Goal: Complete application form

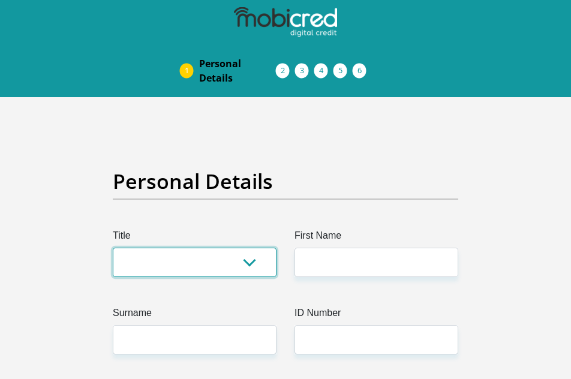
click at [231, 263] on select "Mr Ms Mrs Dr Other" at bounding box center [195, 262] width 164 height 29
select select "Ms"
click at [113, 248] on select "Mr Ms Mrs Dr Other" at bounding box center [195, 262] width 164 height 29
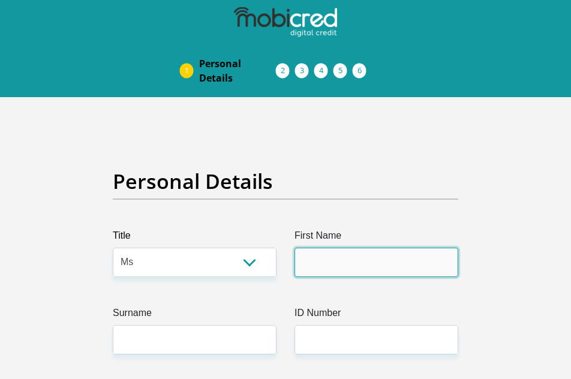
click at [326, 258] on input "First Name" at bounding box center [377, 262] width 164 height 29
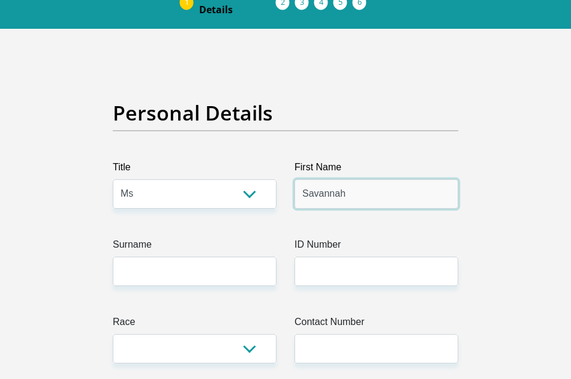
scroll to position [180, 0]
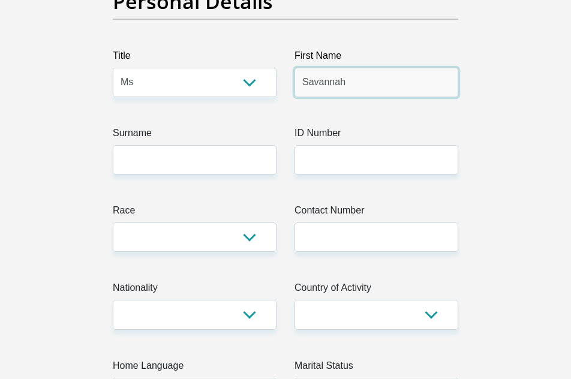
type input "Savannah"
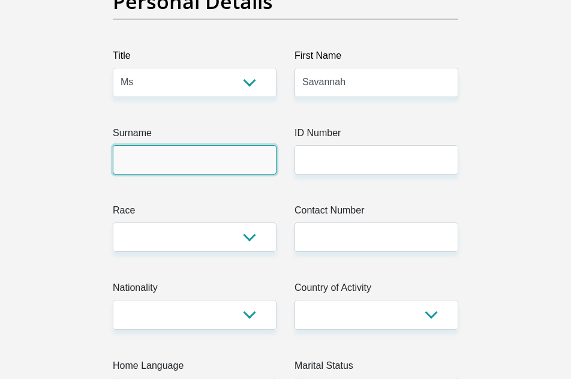
click at [212, 156] on input "Surname" at bounding box center [195, 159] width 164 height 29
type input "t"
type input "ruthanum"
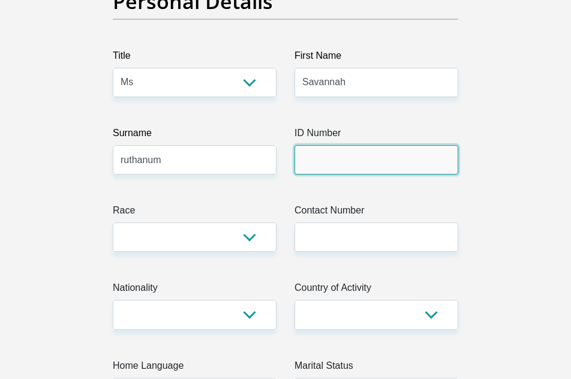
click at [353, 172] on input "ID Number" at bounding box center [377, 159] width 164 height 29
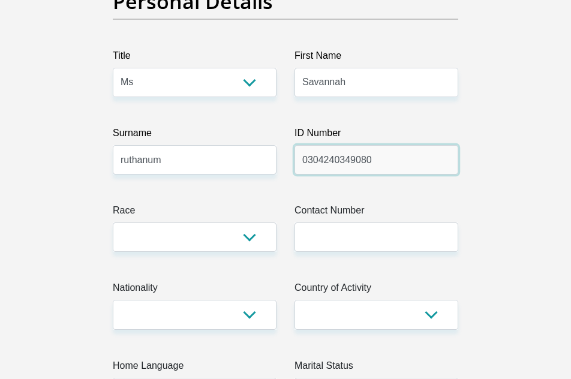
type input "0304240349080"
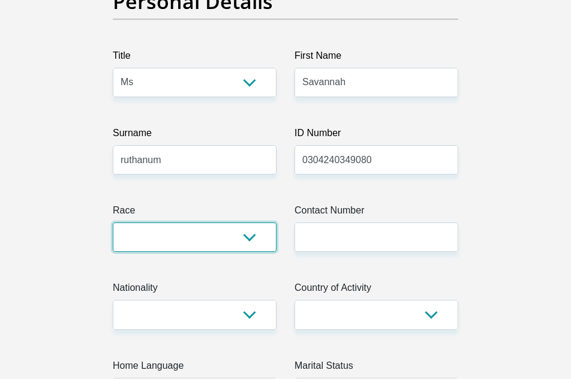
click at [256, 233] on select "Black Coloured Indian White Other" at bounding box center [195, 237] width 164 height 29
select select "3"
click at [113, 223] on select "Black Coloured Indian White Other" at bounding box center [195, 237] width 164 height 29
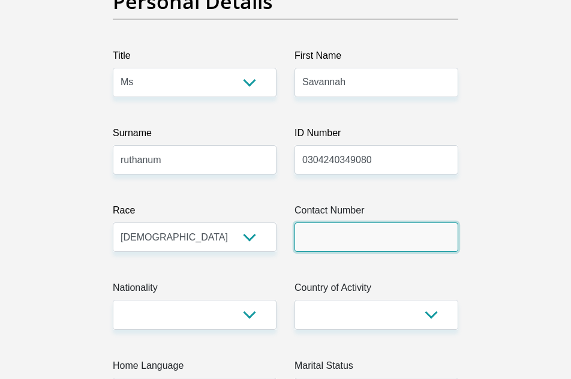
click at [363, 224] on input "Contact Number" at bounding box center [377, 237] width 164 height 29
click at [360, 233] on input "Contact Number" at bounding box center [377, 237] width 164 height 29
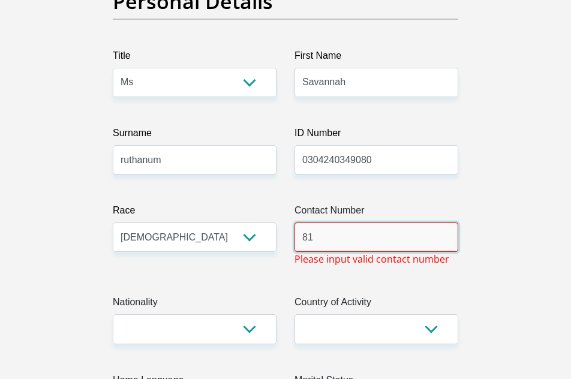
type input "8"
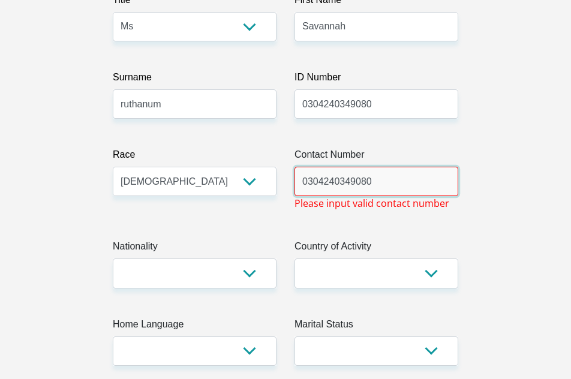
scroll to position [300, 0]
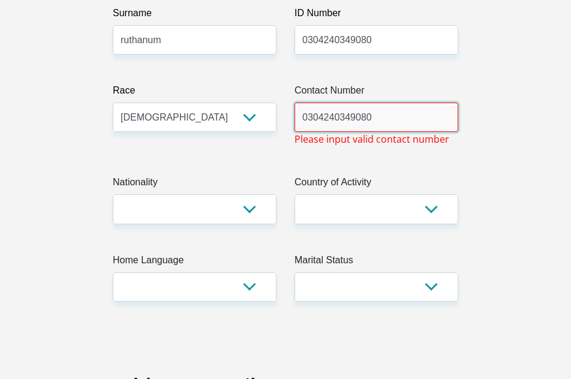
type input "0304240349080"
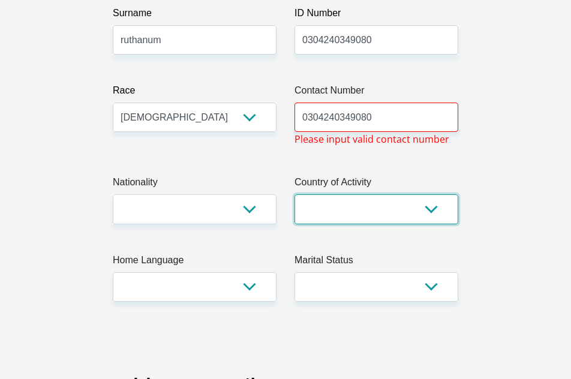
click at [423, 204] on select "South Africa Afghanistan Aland Islands Albania Algeria America Samoa American V…" at bounding box center [377, 208] width 164 height 29
select select "ZAF"
click at [295, 194] on select "South Africa Afghanistan Aland Islands Albania Algeria America Samoa American V…" at bounding box center [377, 208] width 164 height 29
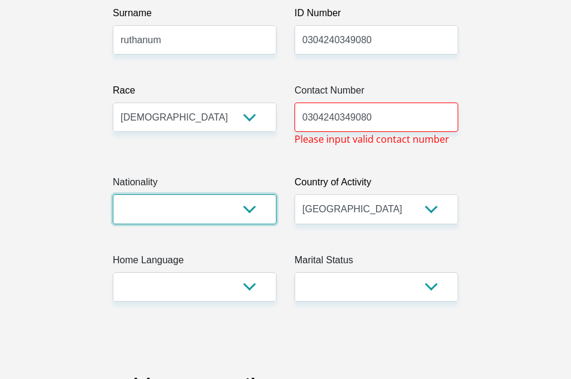
click at [255, 212] on select "South Africa Afghanistan Aland Islands Albania Algeria America Samoa American V…" at bounding box center [195, 208] width 164 height 29
select select "ZAF"
click at [113, 194] on select "South Africa Afghanistan Aland Islands Albania Algeria America Samoa American V…" at bounding box center [195, 208] width 164 height 29
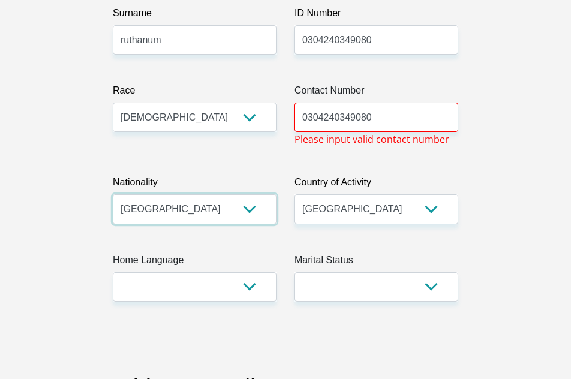
scroll to position [360, 0]
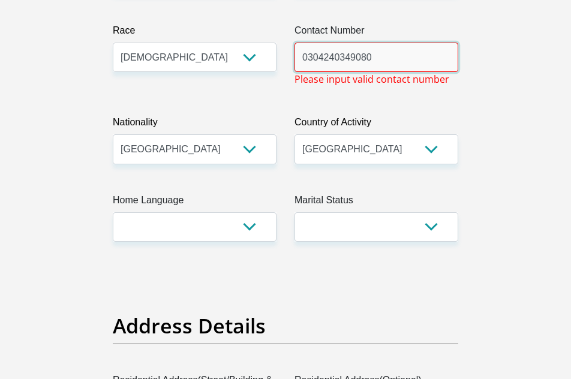
click at [370, 61] on input "0304240349080" at bounding box center [377, 57] width 164 height 29
type input "0"
type input "0304240349080"
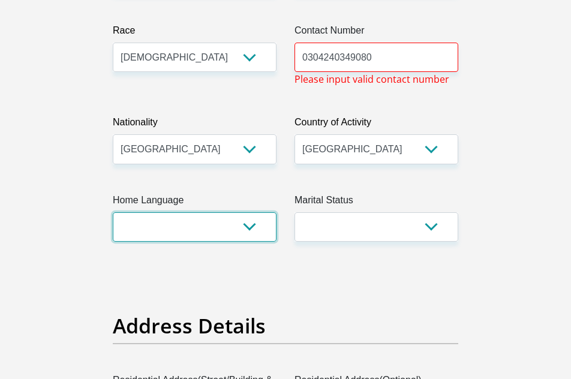
click at [253, 226] on select "Afrikaans English Sepedi South Ndebele Southern Sotho Swati Tsonga Tswana Venda…" at bounding box center [195, 226] width 164 height 29
select select "eng"
click at [113, 212] on select "Afrikaans English Sepedi South Ndebele Southern Sotho Swati Tsonga Tswana Venda…" at bounding box center [195, 226] width 164 height 29
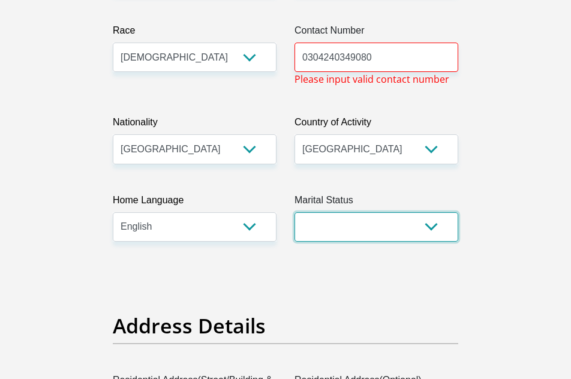
click at [435, 233] on select "Married ANC Single Divorced Widowed Married COP or Customary Law" at bounding box center [377, 226] width 164 height 29
select select "2"
click at [295, 212] on select "Married ANC Single Divorced Widowed Married COP or Customary Law" at bounding box center [377, 226] width 164 height 29
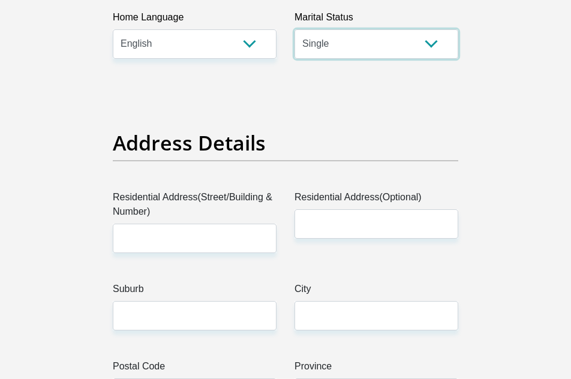
scroll to position [600, 0]
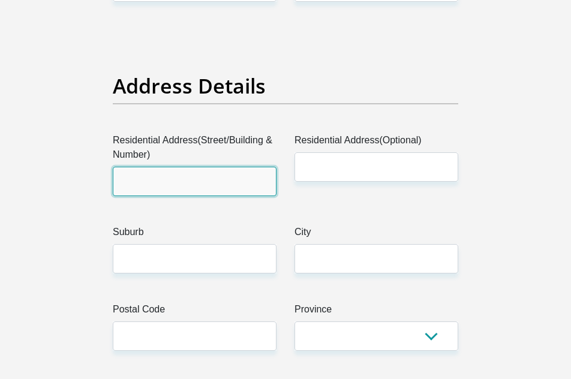
click at [202, 178] on input "Residential Address(Street/Building & Number)" at bounding box center [195, 181] width 164 height 29
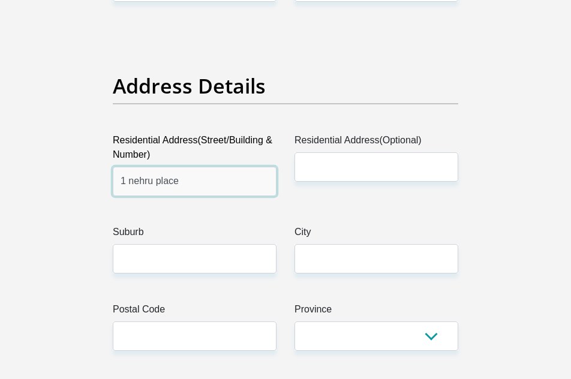
type input "1 nehru place"
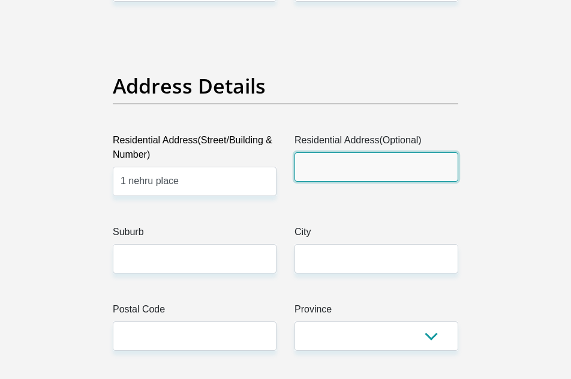
click at [336, 175] on input "Residential Address(Optional)" at bounding box center [377, 166] width 164 height 29
type input "1 nehru place"
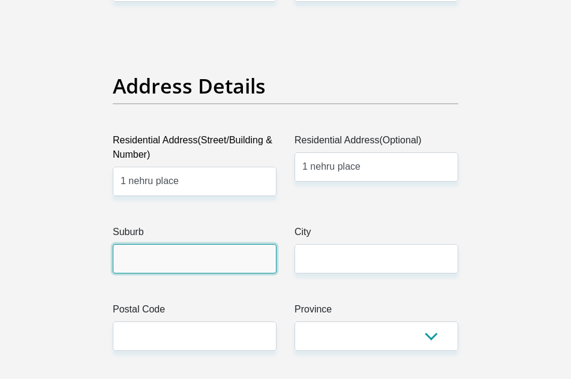
click at [201, 263] on input "Suburb" at bounding box center [195, 258] width 164 height 29
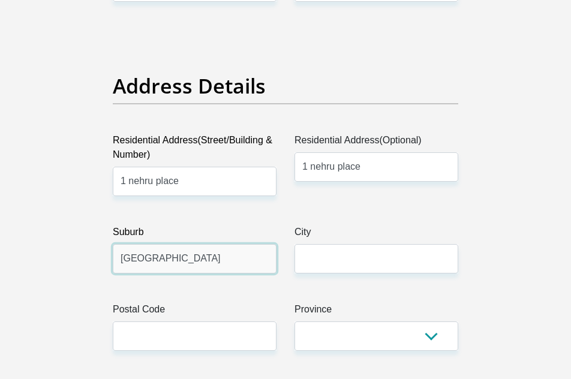
type input "northdale"
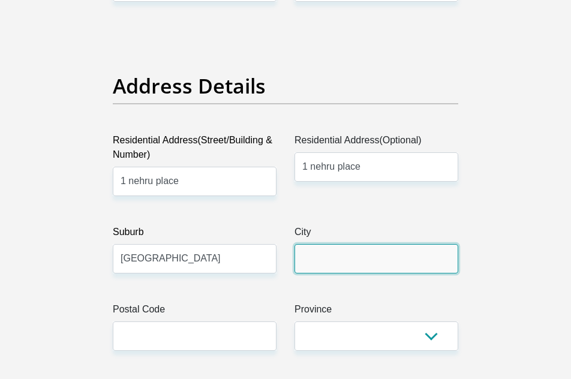
click at [349, 260] on input "City" at bounding box center [377, 258] width 164 height 29
type input "Pietermaritzburg"
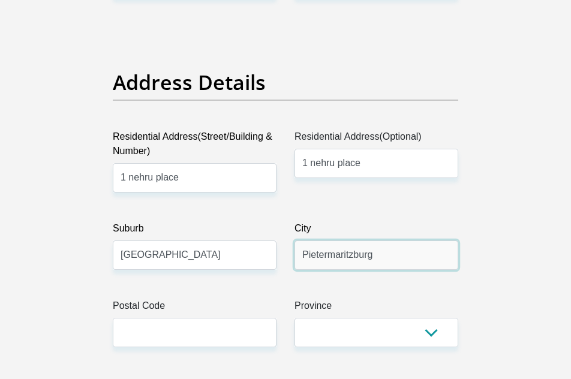
scroll to position [660, 0]
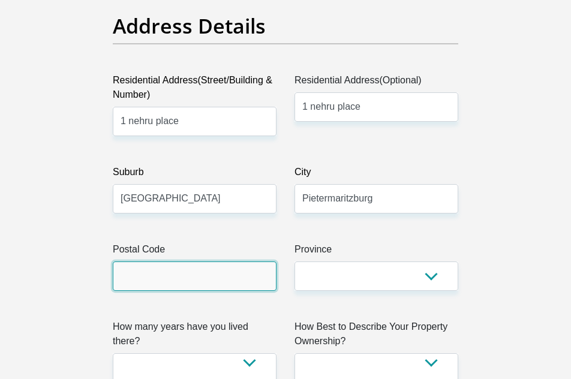
click at [184, 277] on input "Postal Code" at bounding box center [195, 276] width 164 height 29
type input "3201"
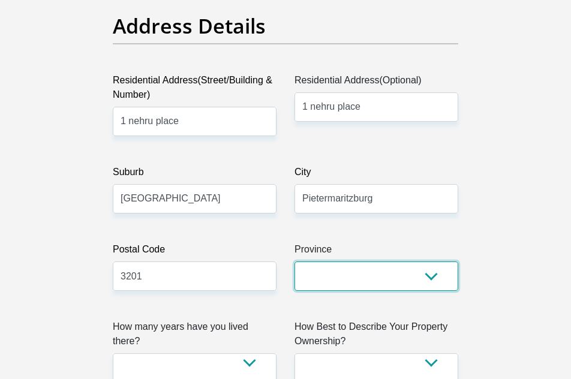
click at [436, 281] on select "Eastern Cape Free State Gauteng KwaZulu-Natal Limpopo Mpumalanga Northern Cape …" at bounding box center [377, 276] width 164 height 29
select select "KwaZulu-Natal"
click at [295, 262] on select "Eastern Cape Free State Gauteng KwaZulu-Natal Limpopo Mpumalanga Northern Cape …" at bounding box center [377, 276] width 164 height 29
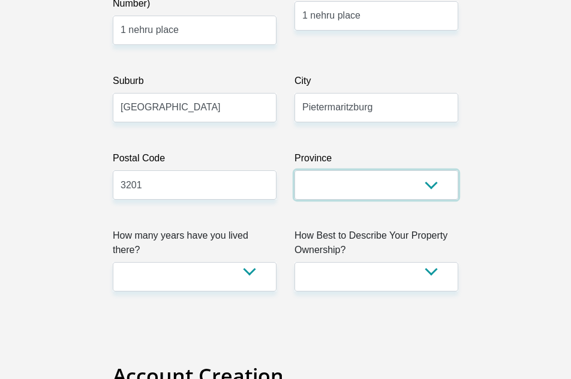
scroll to position [840, 0]
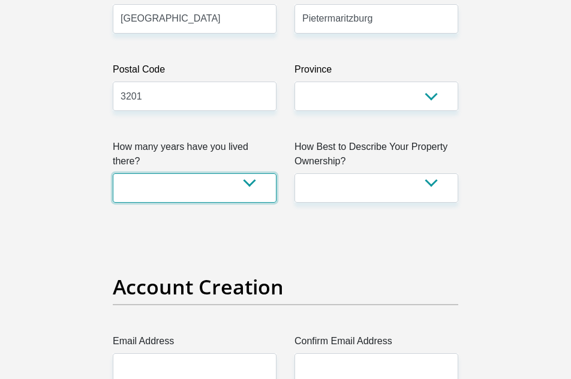
click at [247, 181] on select "less than 1 year 1-3 years 3-5 years 5+ years" at bounding box center [195, 187] width 164 height 29
select select "5"
click at [113, 173] on select "less than 1 year 1-3 years 3-5 years 5+ years" at bounding box center [195, 187] width 164 height 29
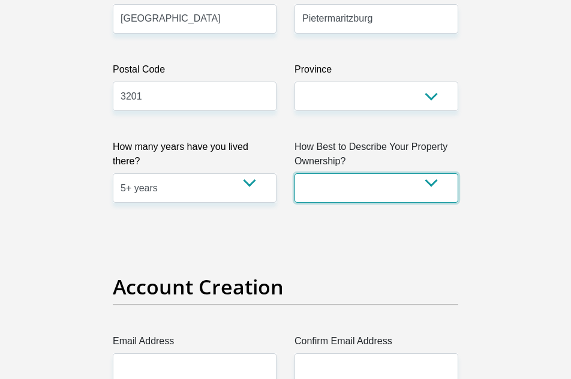
click at [436, 189] on select "Owned Rented Family Owned Company Dwelling" at bounding box center [377, 187] width 164 height 29
select select "parents"
click at [295, 173] on select "Owned Rented Family Owned Company Dwelling" at bounding box center [377, 187] width 164 height 29
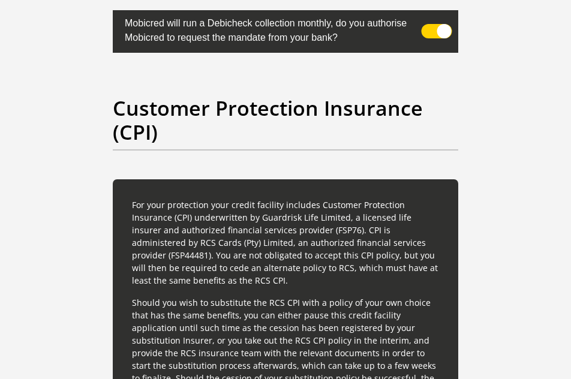
scroll to position [3301, 0]
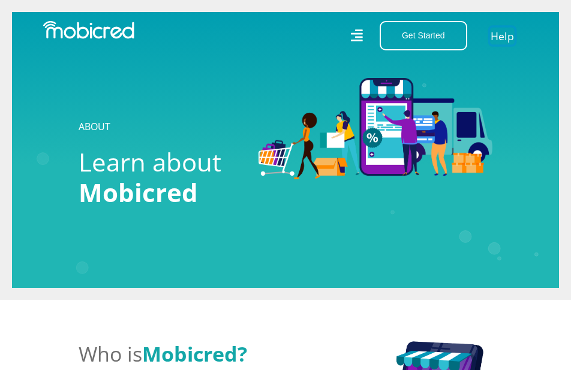
click at [504, 29] on link "Help" at bounding box center [502, 35] width 25 height 17
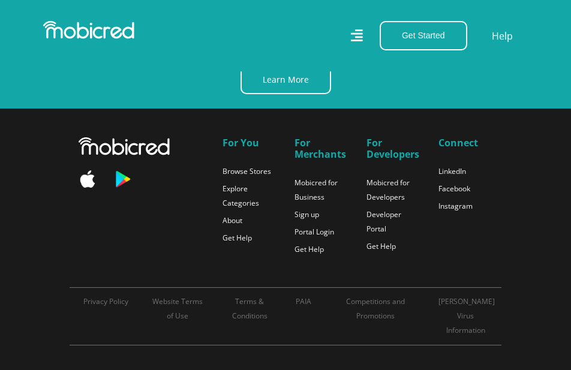
scroll to position [780, 0]
